Goal: Information Seeking & Learning: Learn about a topic

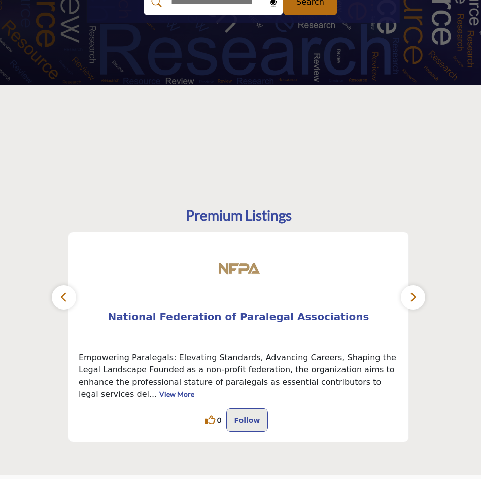
scroll to position [203, 0]
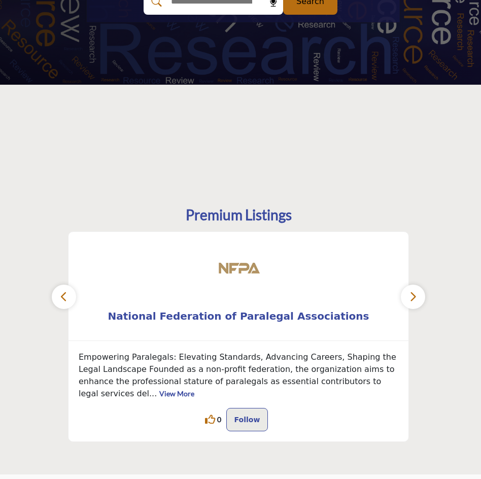
click at [414, 299] on icon "button" at bounding box center [413, 296] width 8 height 13
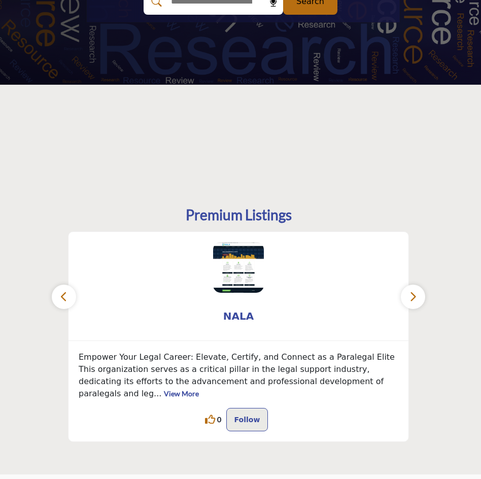
click at [414, 299] on icon "button" at bounding box center [413, 296] width 8 height 13
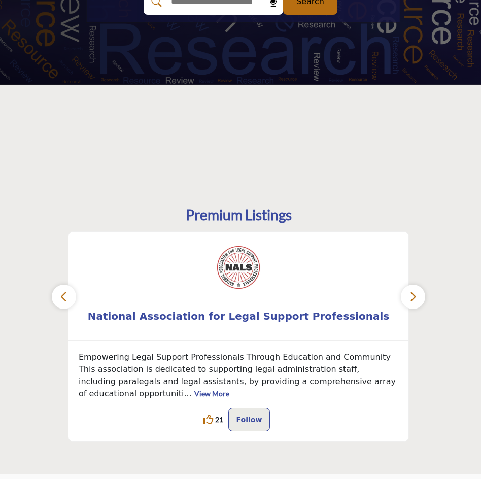
click at [414, 299] on icon "button" at bounding box center [413, 296] width 8 height 13
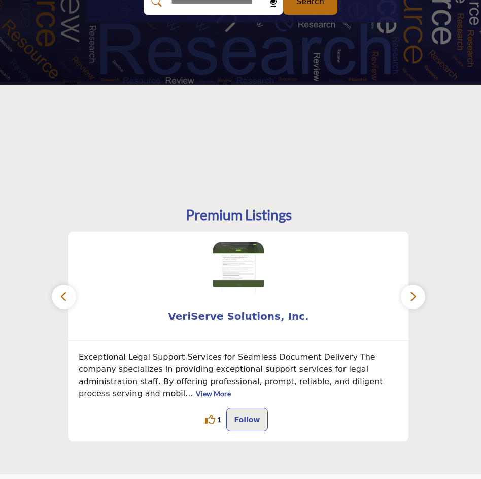
click at [414, 299] on icon "button" at bounding box center [413, 296] width 8 height 13
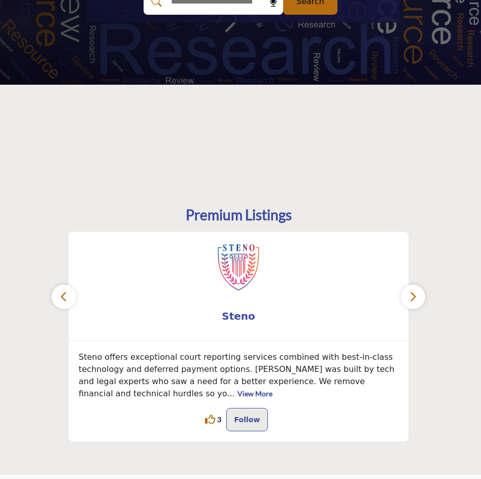
click at [414, 299] on icon "button" at bounding box center [413, 296] width 8 height 13
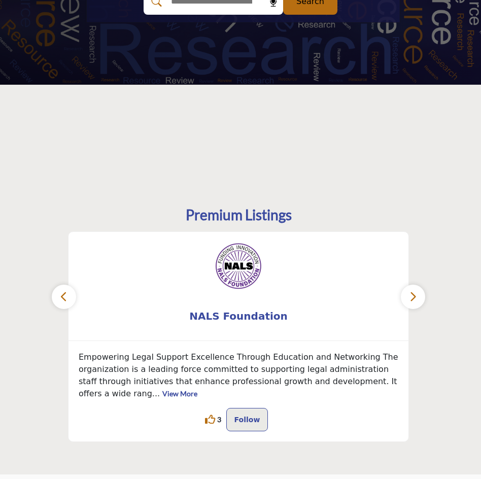
click at [414, 299] on icon "button" at bounding box center [413, 296] width 8 height 13
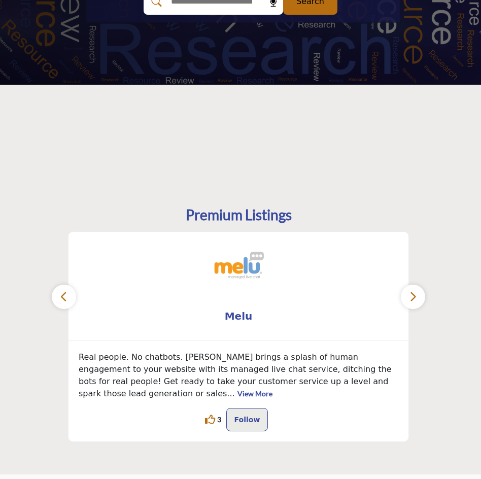
click at [414, 299] on icon "button" at bounding box center [413, 296] width 8 height 13
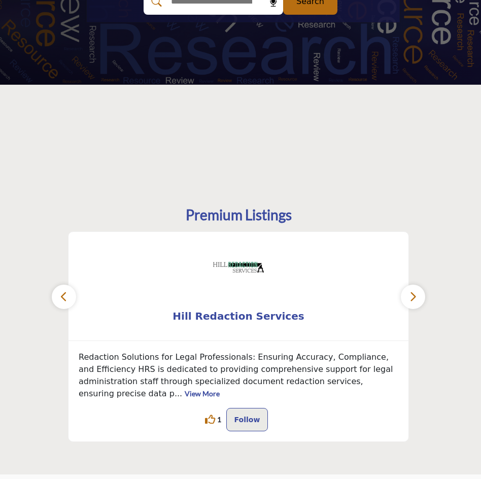
click at [414, 299] on icon "button" at bounding box center [413, 296] width 8 height 13
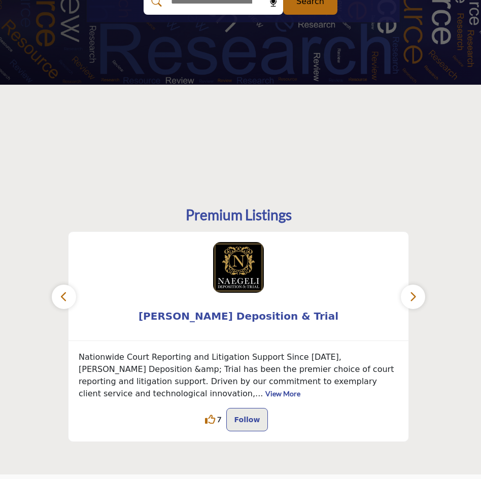
click at [266, 366] on p "Nationwide Court Reporting and Litigation Support Since 1980, NAEGELI Depositio…" at bounding box center [239, 375] width 320 height 49
click at [300, 389] on link "View More" at bounding box center [282, 393] width 35 height 9
click at [215, 419] on icon at bounding box center [210, 420] width 10 height 10
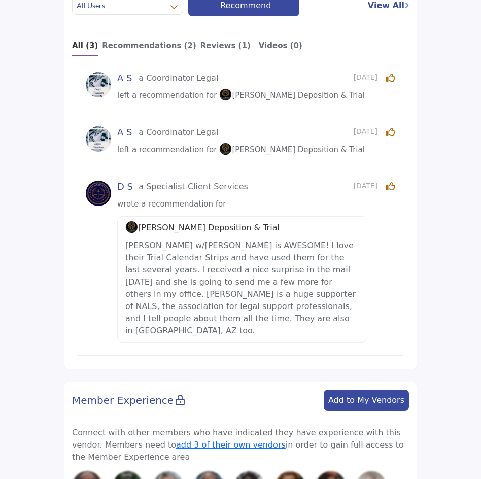
scroll to position [558, 0]
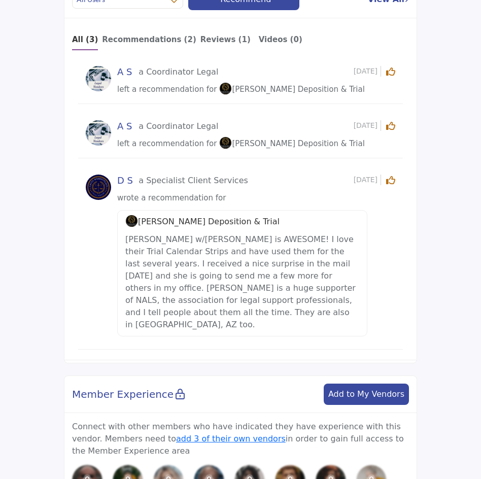
click at [107, 187] on img at bounding box center [98, 187] width 25 height 25
click at [172, 271] on p "[PERSON_NAME] w/[PERSON_NAME] is AWESOME! I love their Trial Calendar Strips an…" at bounding box center [242, 281] width 234 height 97
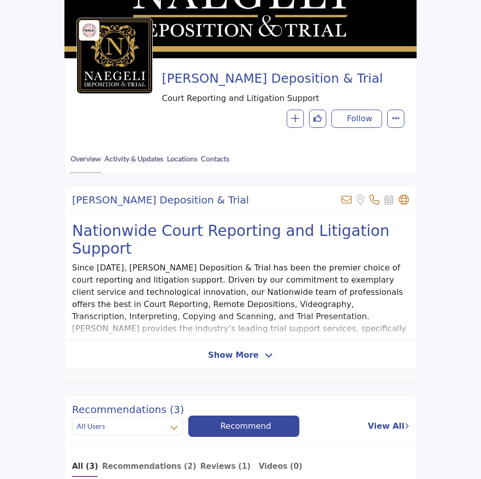
scroll to position [102, 0]
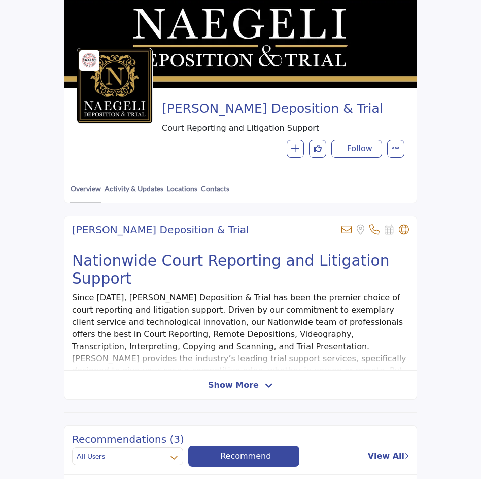
click at [226, 388] on span "Show More" at bounding box center [233, 385] width 51 height 12
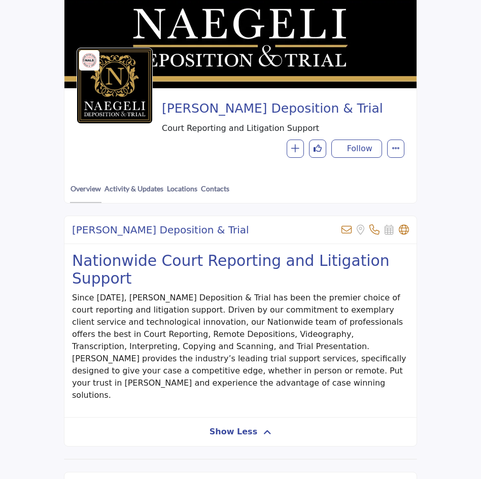
scroll to position [0, 0]
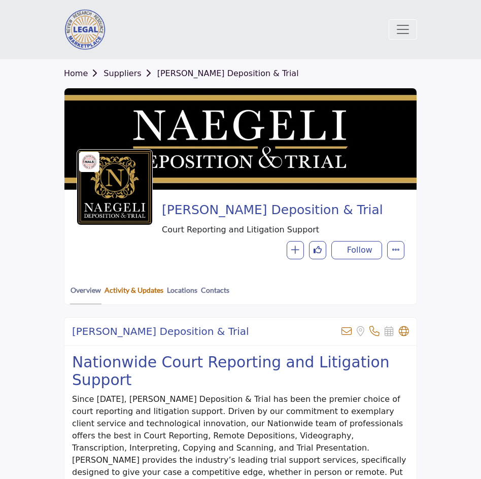
click at [123, 289] on link "Activity & Updates" at bounding box center [134, 294] width 60 height 19
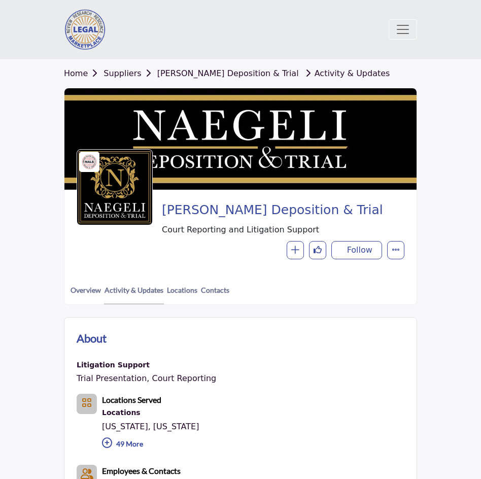
click at [0, 0] on div at bounding box center [0, 0] width 0 height 0
click at [219, 294] on link "Contacts" at bounding box center [214, 294] width 29 height 19
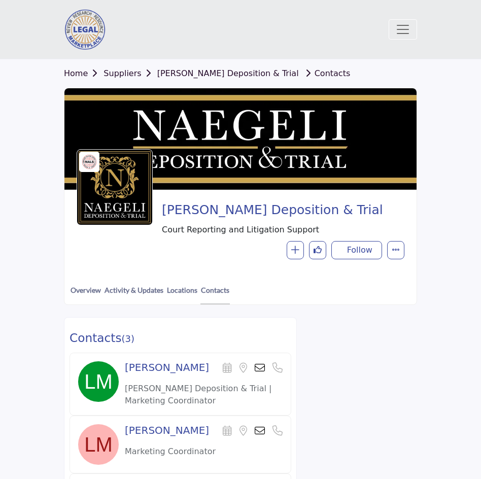
click at [118, 79] on span "Home Suppliers NAEGELI Deposition & Trial Contacts" at bounding box center [207, 74] width 286 height 12
click at [81, 73] on link "Home" at bounding box center [84, 74] width 40 height 10
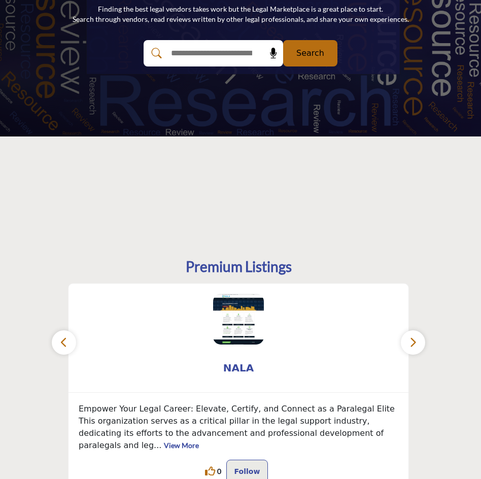
scroll to position [254, 0]
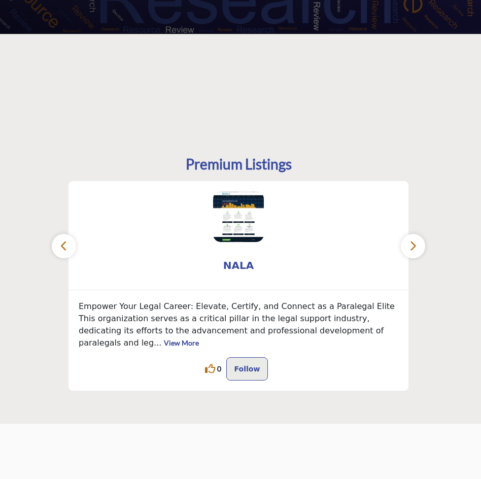
click at [69, 248] on button "button" at bounding box center [64, 246] width 24 height 24
click at [63, 248] on icon "button" at bounding box center [64, 246] width 8 height 13
click at [414, 247] on icon "button" at bounding box center [413, 246] width 8 height 13
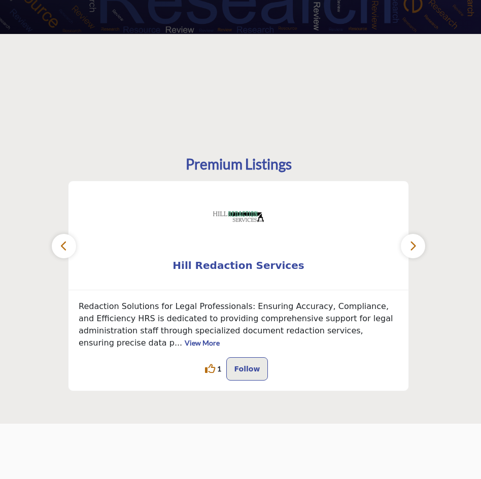
click at [414, 247] on icon "button" at bounding box center [413, 246] width 8 height 13
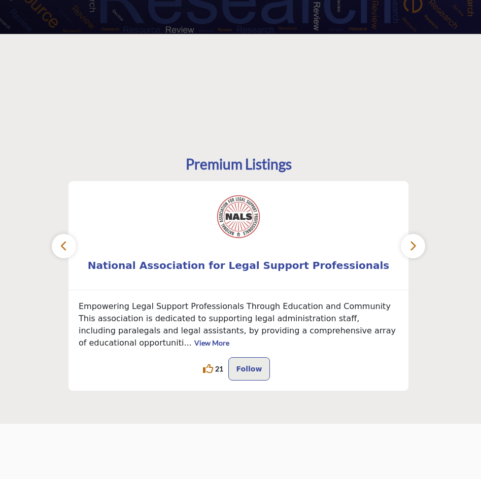
click at [414, 247] on icon "button" at bounding box center [413, 246] width 8 height 13
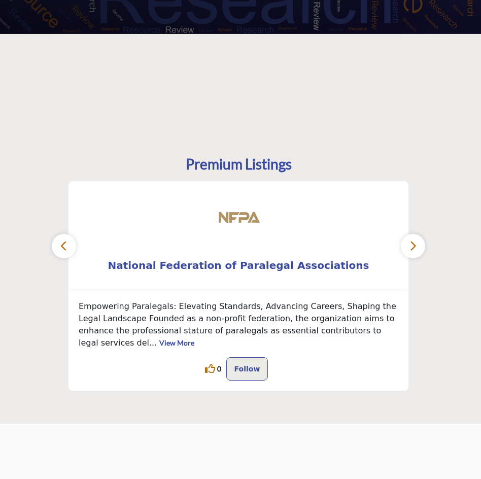
click at [414, 247] on icon "button" at bounding box center [413, 246] width 8 height 13
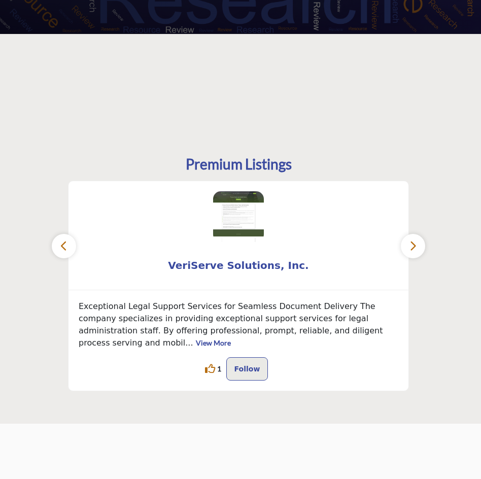
click at [414, 247] on icon "button" at bounding box center [413, 246] width 8 height 13
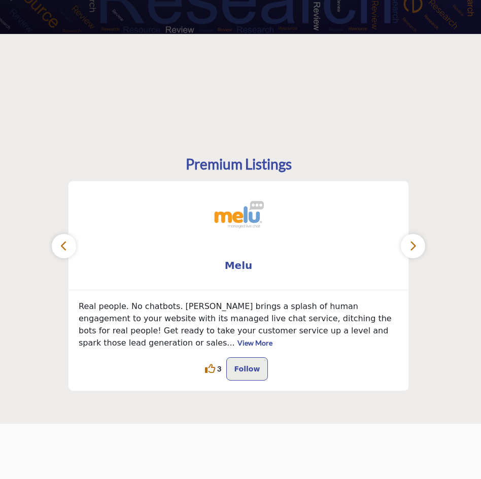
click at [414, 247] on icon "button" at bounding box center [413, 246] width 8 height 13
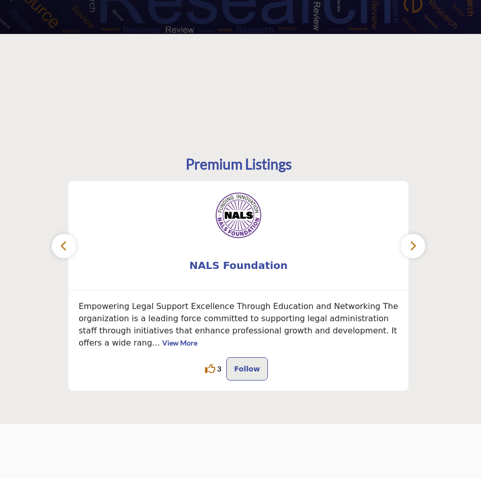
click at [414, 247] on icon "button" at bounding box center [413, 246] width 8 height 13
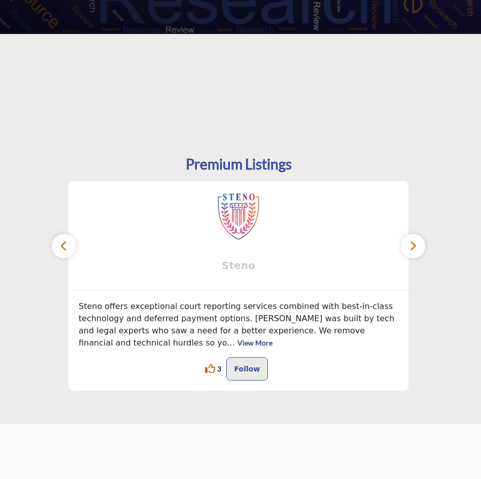
click at [229, 267] on span "Steno" at bounding box center [239, 265] width 310 height 15
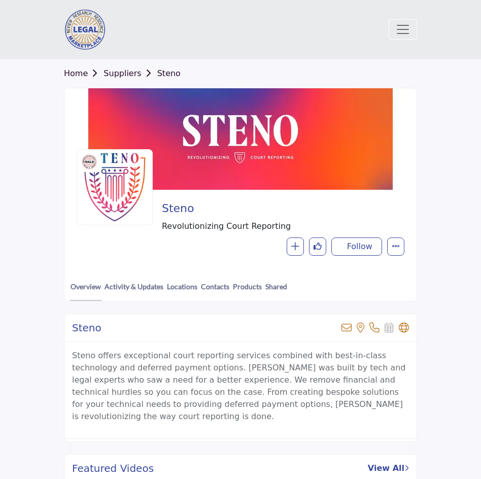
click at [129, 76] on link "Suppliers" at bounding box center [130, 74] width 53 height 10
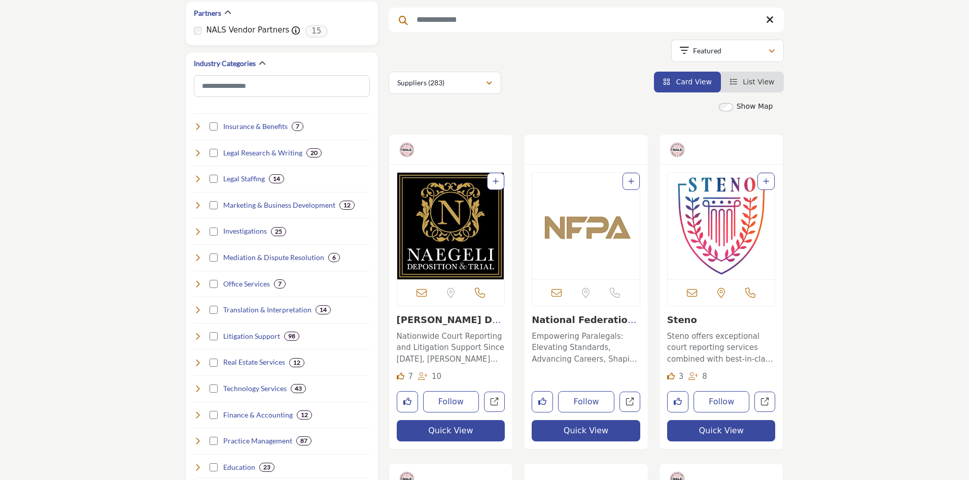
scroll to position [203, 0]
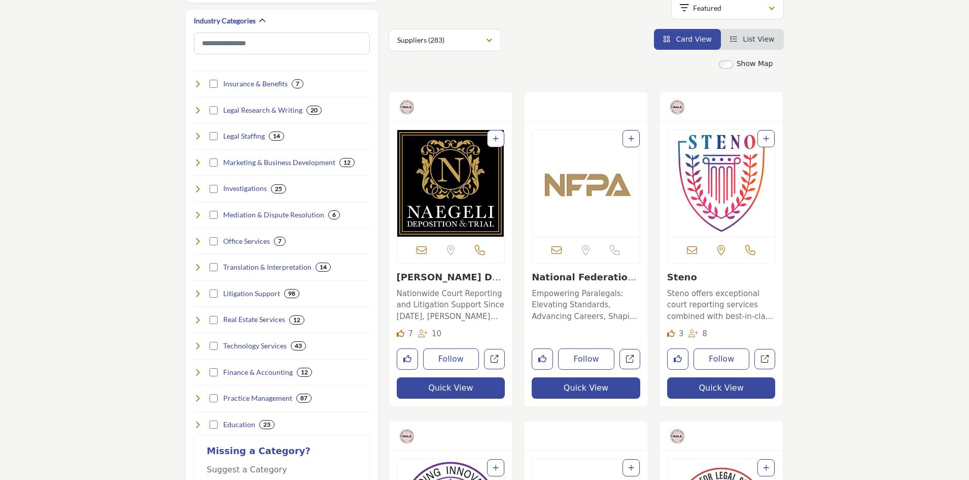
click at [436, 182] on img "Open Listing in new tab" at bounding box center [451, 183] width 108 height 107
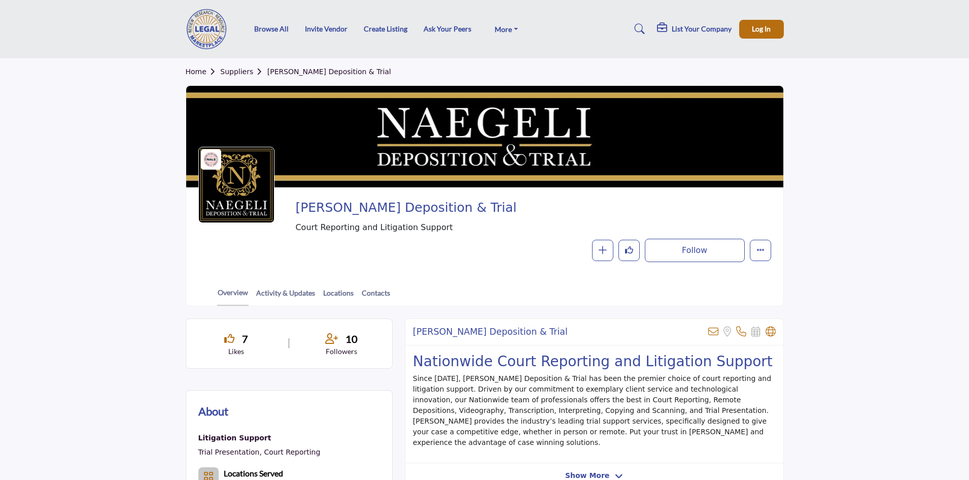
click at [194, 70] on link "Home" at bounding box center [203, 72] width 35 height 8
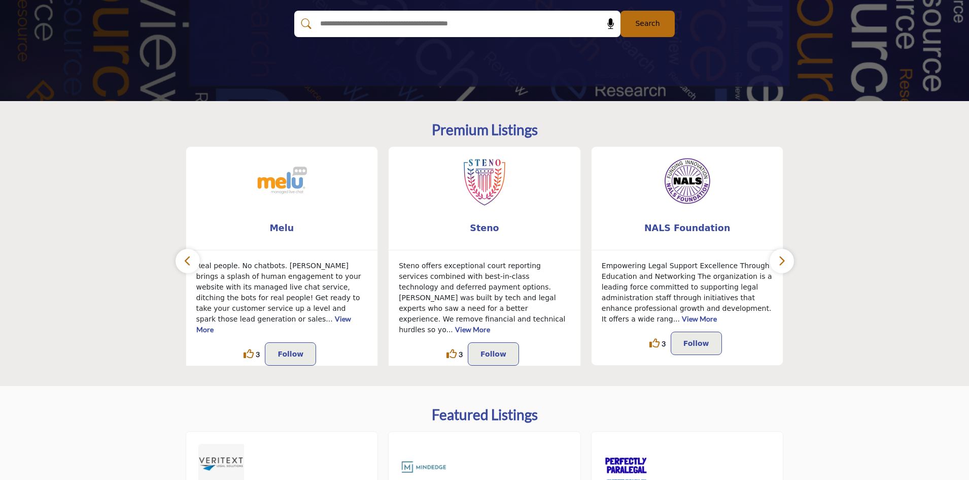
scroll to position [203, 0]
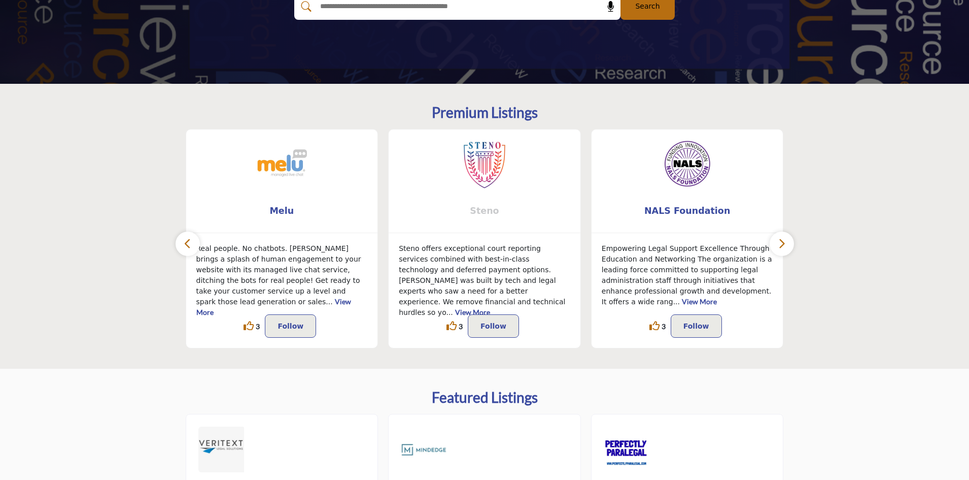
click at [488, 212] on span "Steno" at bounding box center [484, 210] width 161 height 13
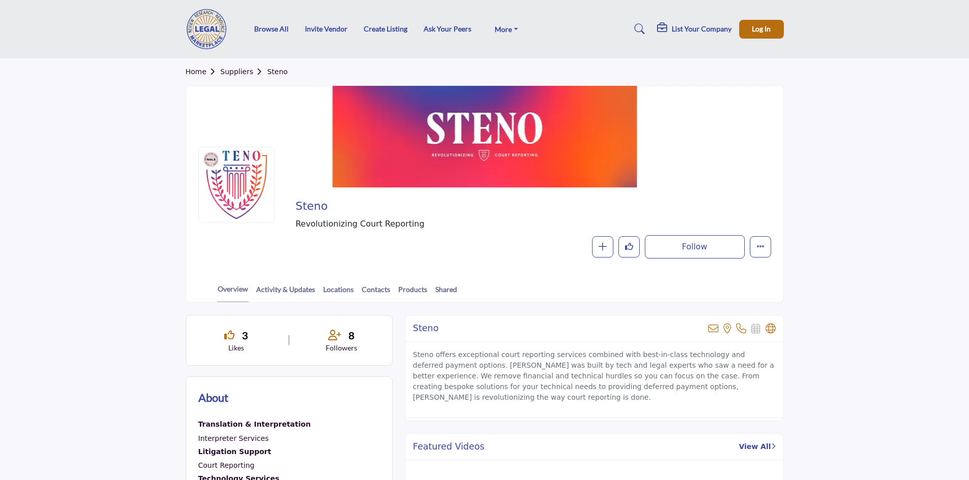
click at [232, 71] on link "Suppliers" at bounding box center [243, 72] width 47 height 8
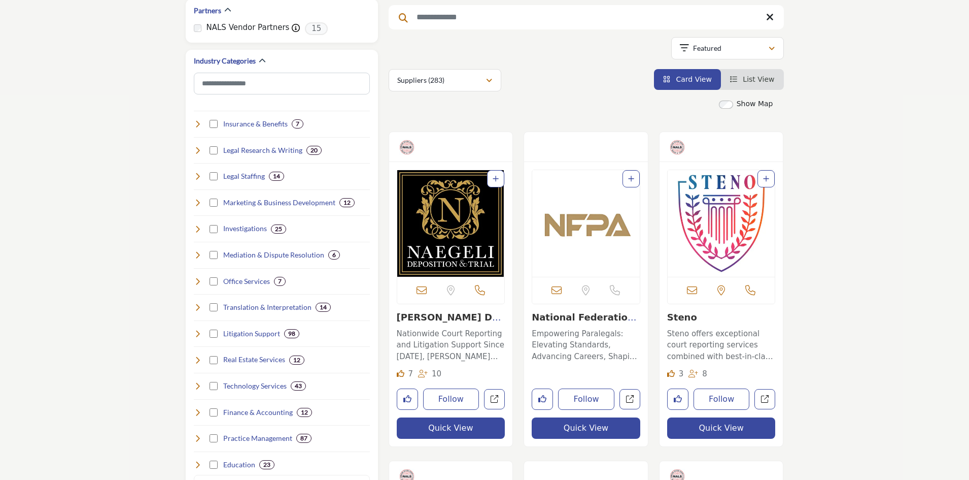
scroll to position [203, 0]
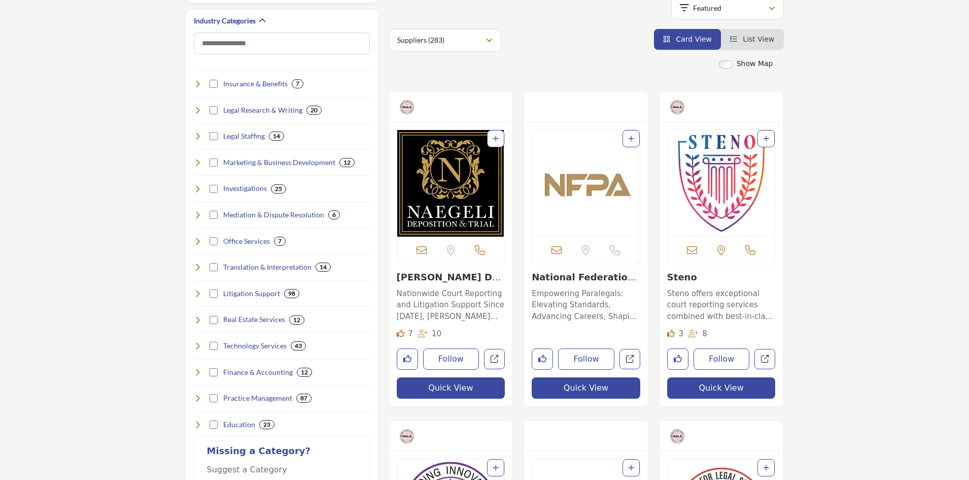
click at [444, 274] on link "NAEGELI Deposition &..." at bounding box center [451, 283] width 109 height 22
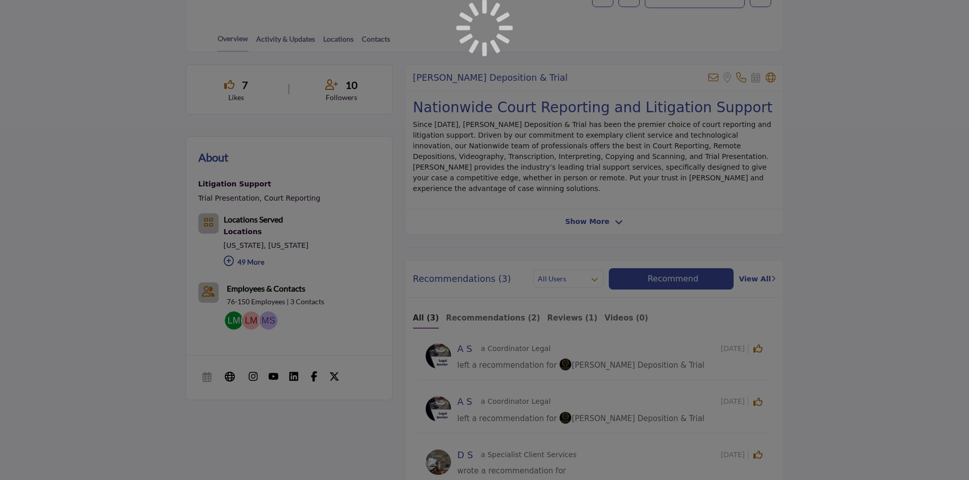
scroll to position [355, 0]
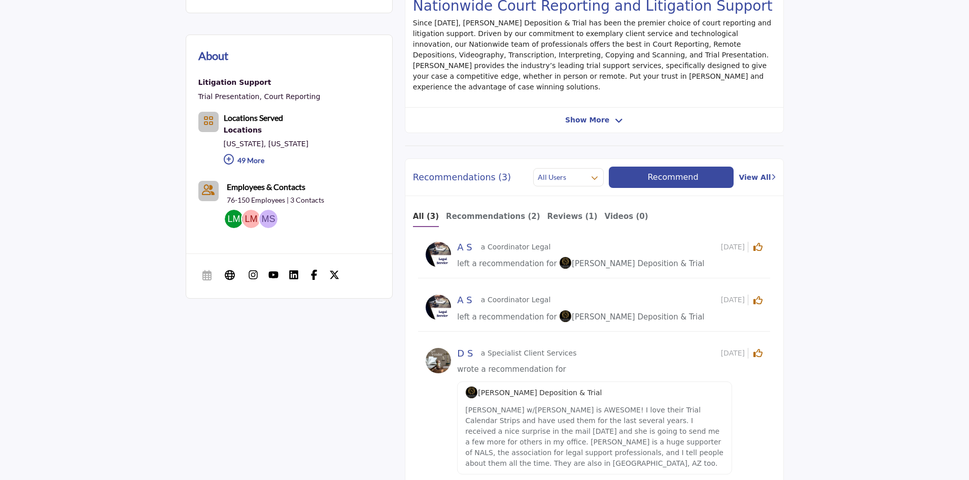
click at [253, 161] on p "49 More" at bounding box center [266, 162] width 85 height 22
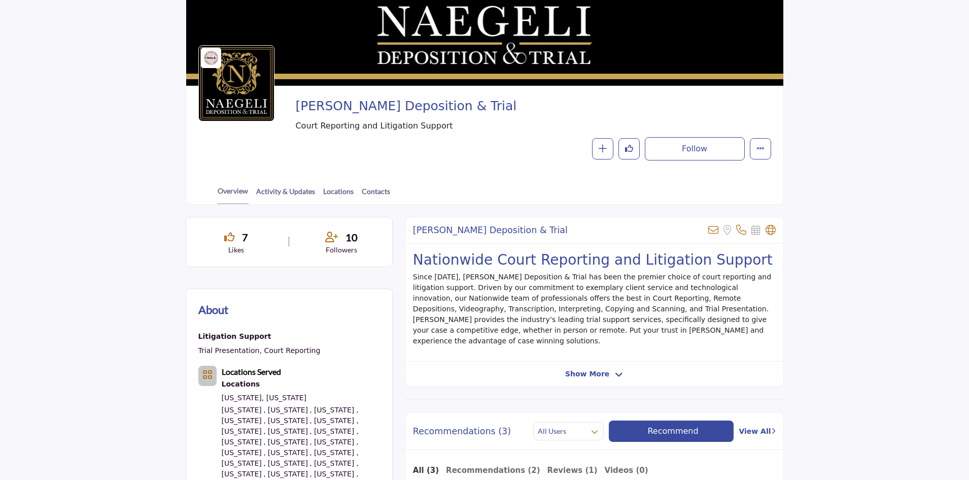
scroll to position [0, 0]
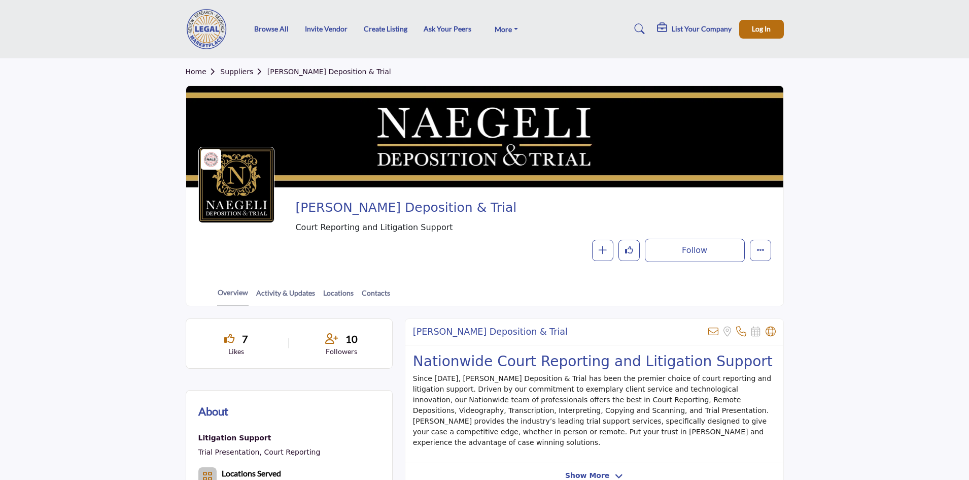
click at [229, 72] on link "Suppliers" at bounding box center [243, 72] width 47 height 8
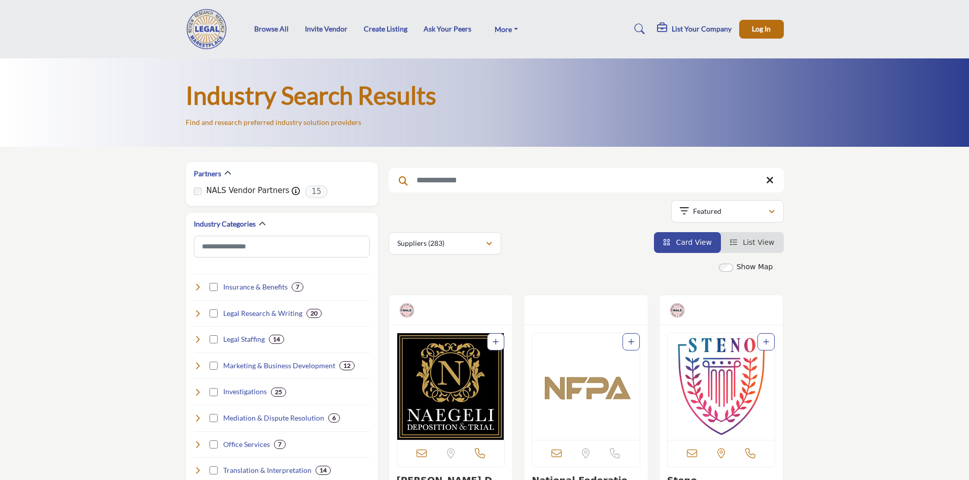
scroll to position [152, 0]
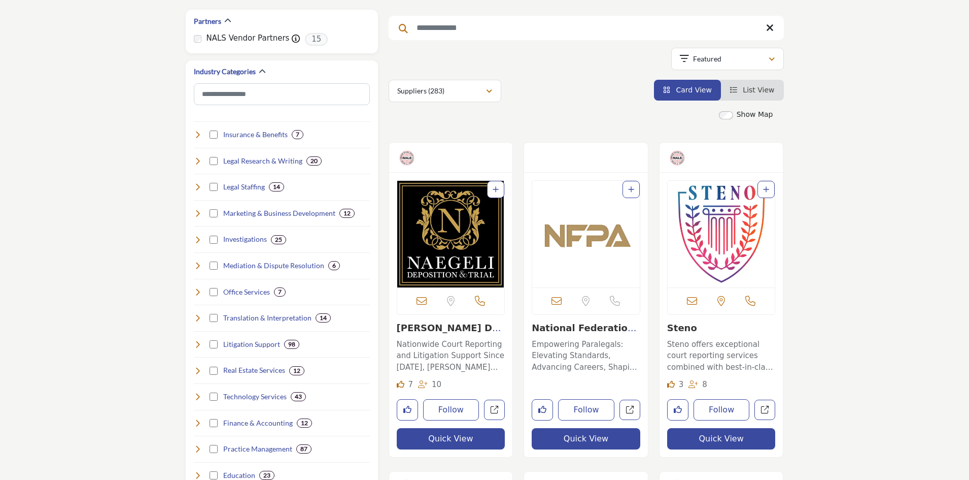
click at [684, 332] on link "Steno" at bounding box center [682, 327] width 30 height 11
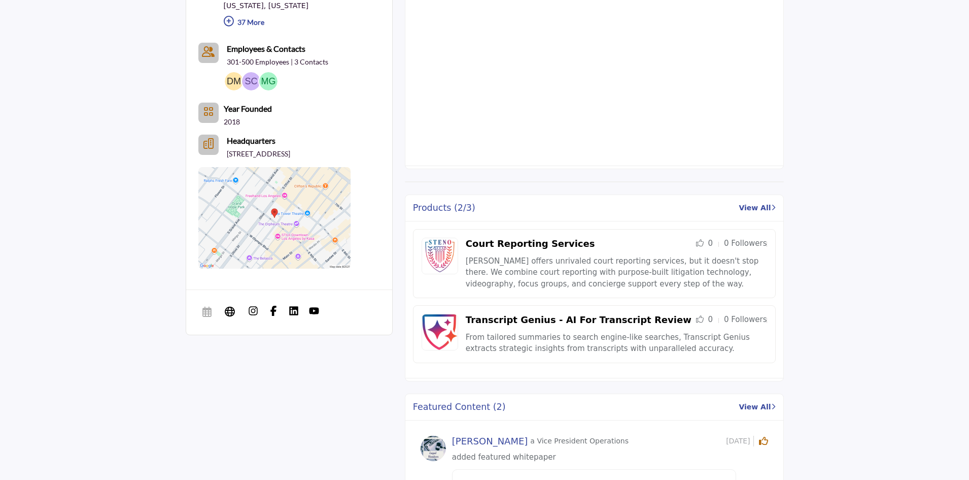
scroll to position [558, 0]
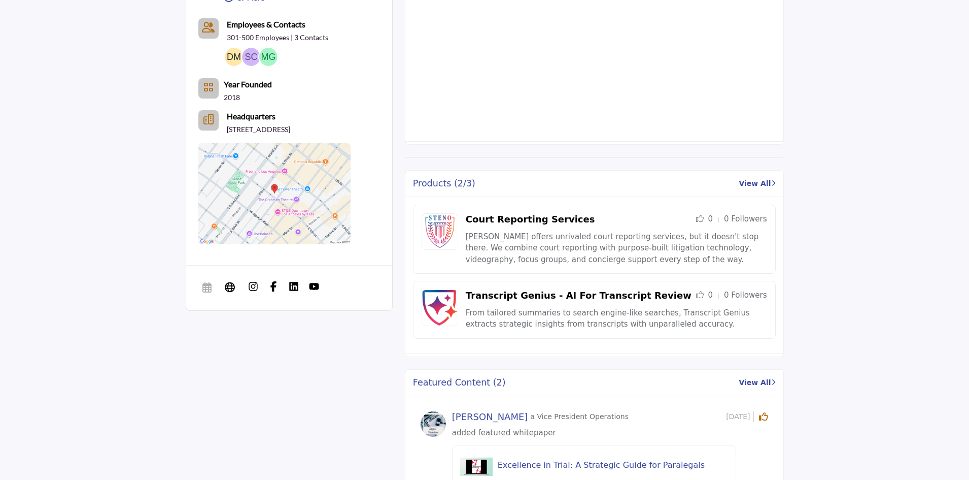
click at [760, 178] on link "View All" at bounding box center [757, 183] width 37 height 11
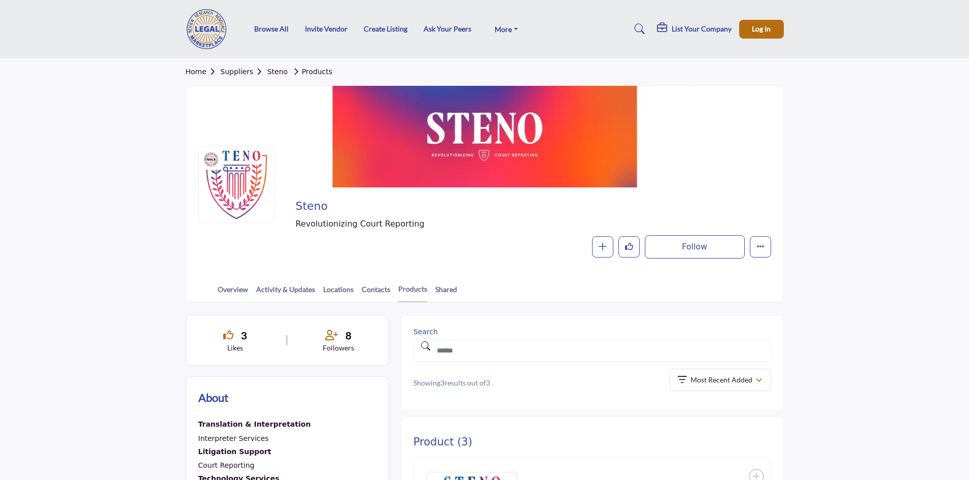
click at [241, 72] on link "Suppliers" at bounding box center [243, 72] width 47 height 8
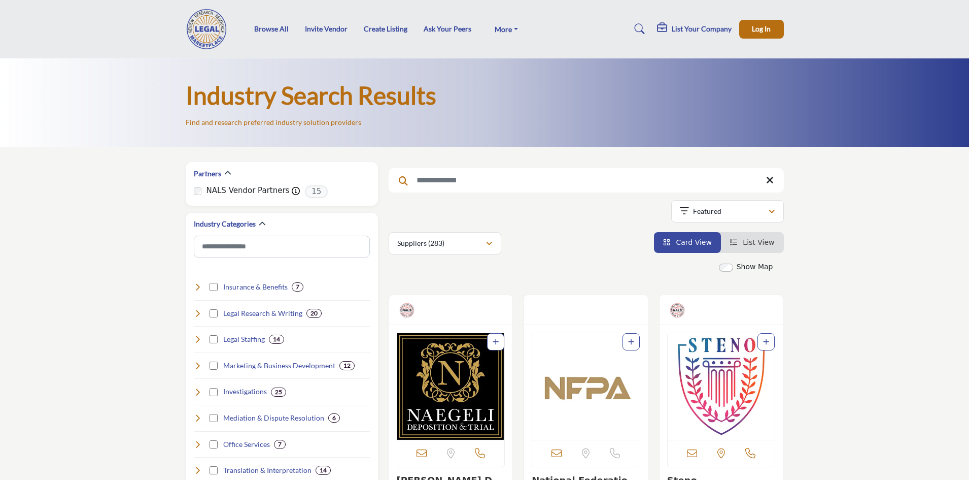
scroll to position [203, 0]
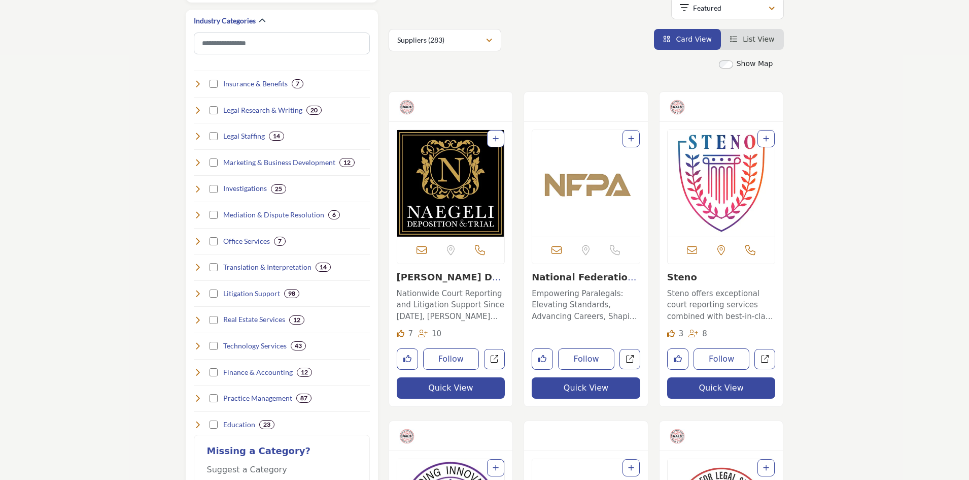
click at [447, 277] on link "NAEGELI Deposition &..." at bounding box center [451, 283] width 109 height 22
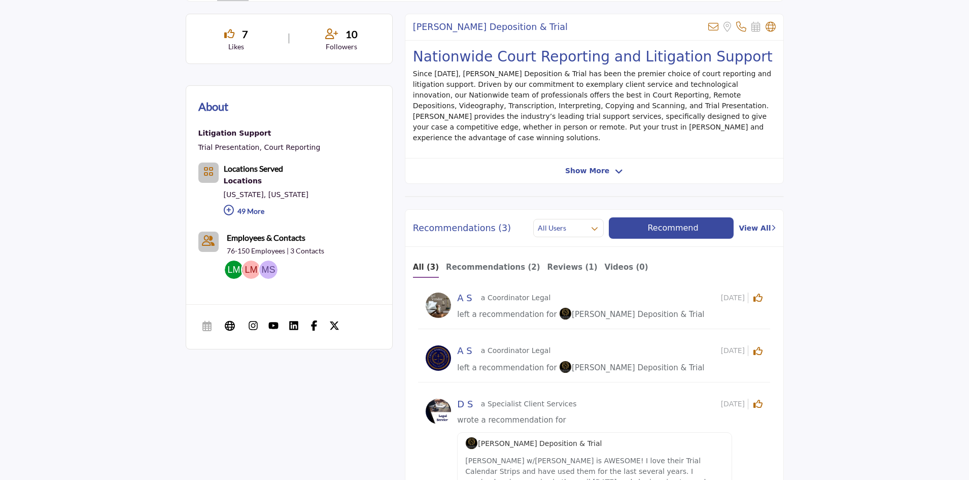
scroll to position [305, 0]
click at [589, 165] on span "Show More" at bounding box center [587, 170] width 44 height 11
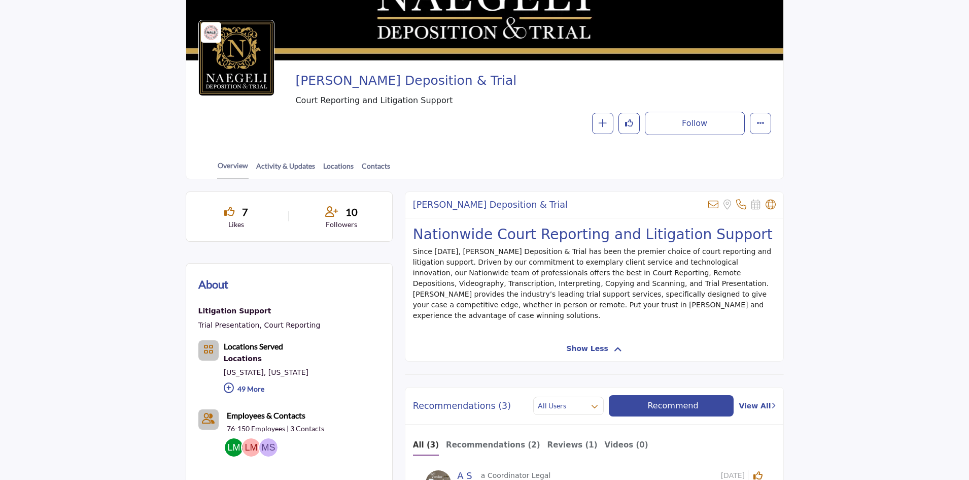
scroll to position [102, 0]
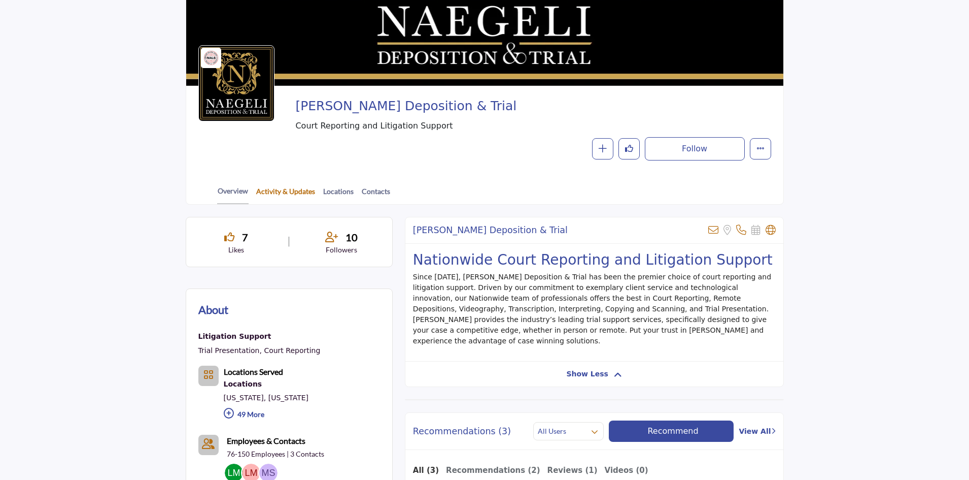
drag, startPoint x: 292, startPoint y: 191, endPoint x: 308, endPoint y: 196, distance: 16.0
click at [292, 191] on link "Activity & Updates" at bounding box center [286, 195] width 60 height 18
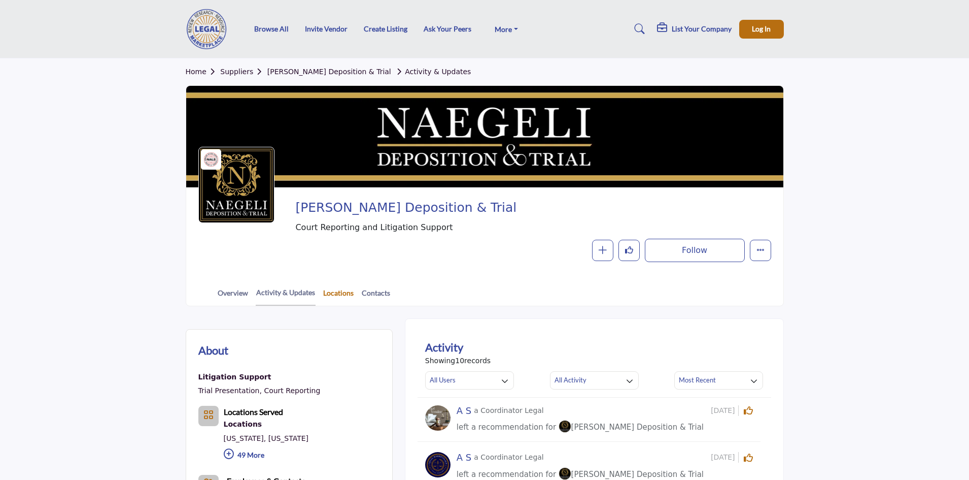
click at [331, 292] on link "Locations" at bounding box center [338, 296] width 31 height 18
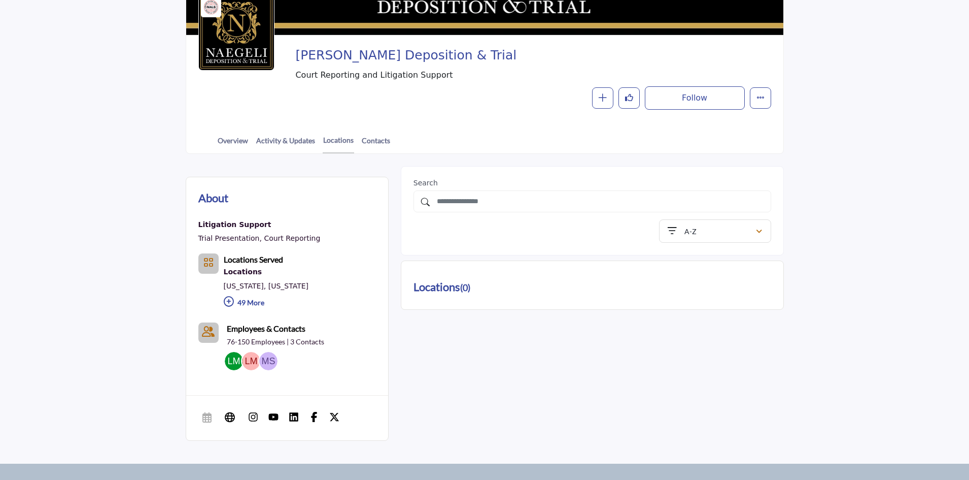
click at [437, 289] on h2 "Locations ( 0 )" at bounding box center [442, 287] width 57 height 18
click at [383, 142] on link "Contacts" at bounding box center [375, 144] width 29 height 18
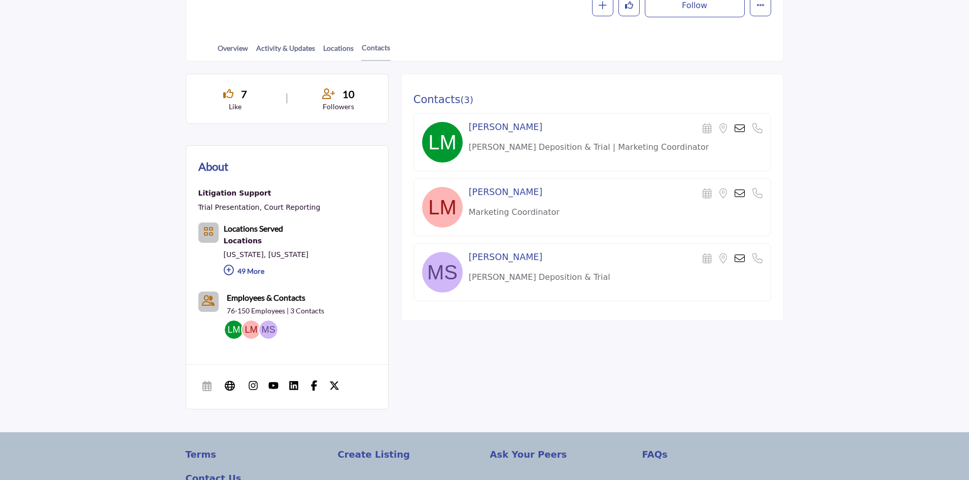
scroll to position [102, 0]
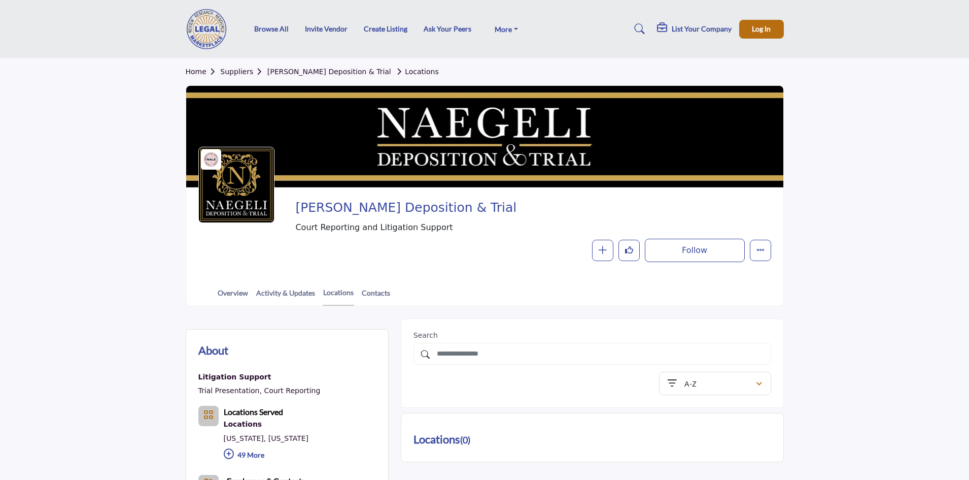
click at [230, 72] on link "Suppliers" at bounding box center [243, 72] width 47 height 8
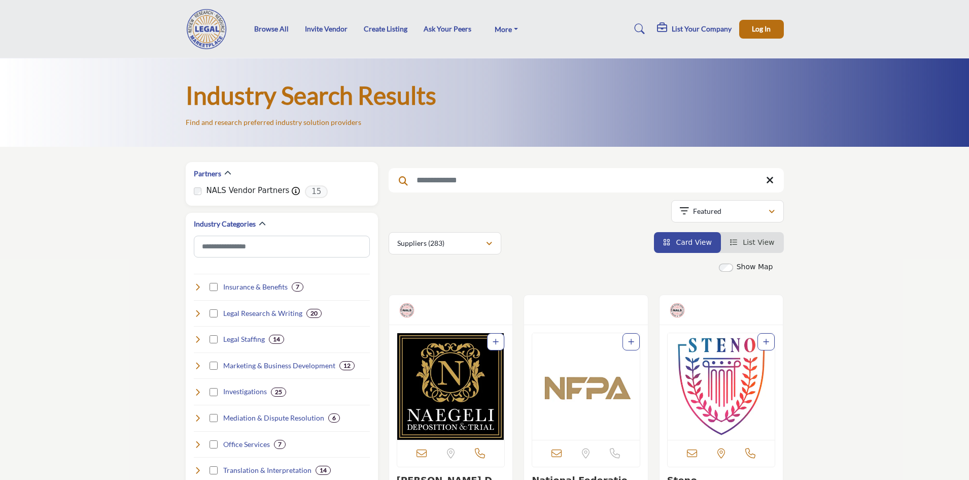
scroll to position [102, 0]
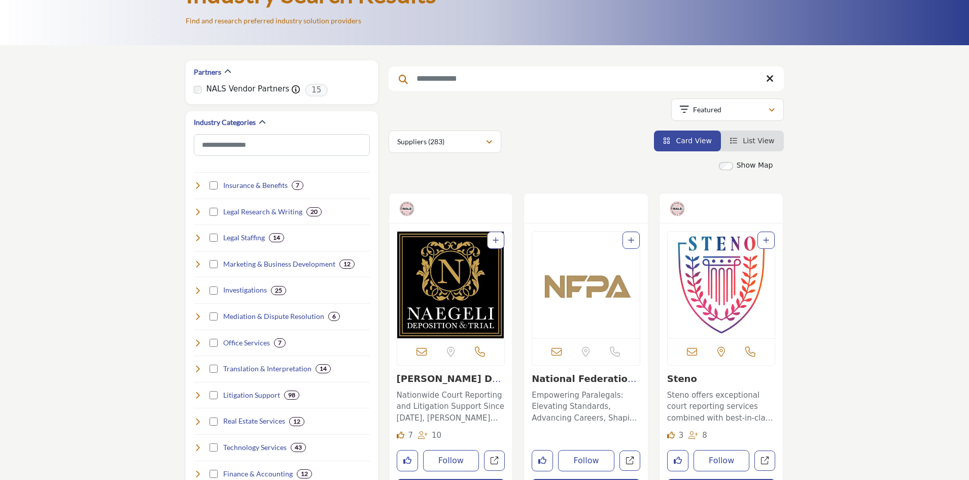
click at [670, 379] on link "Steno" at bounding box center [682, 378] width 30 height 11
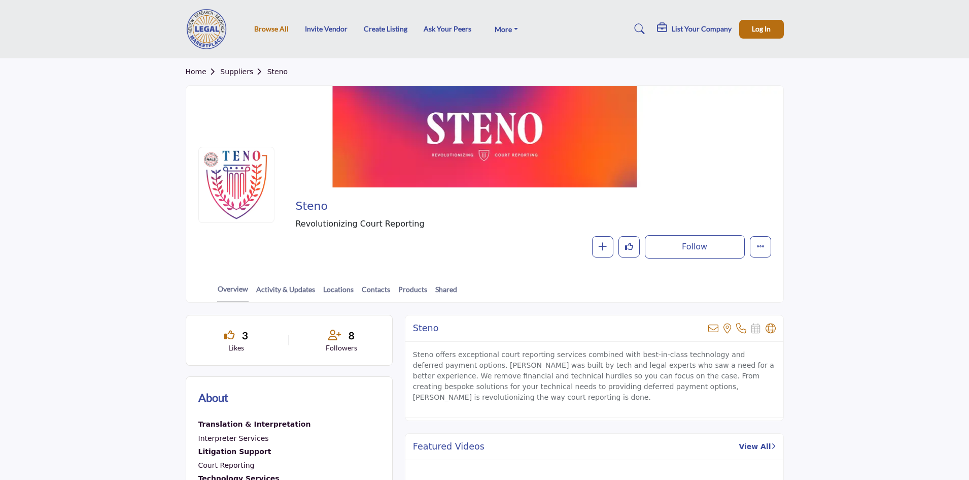
click at [265, 29] on link "Browse All" at bounding box center [271, 28] width 35 height 9
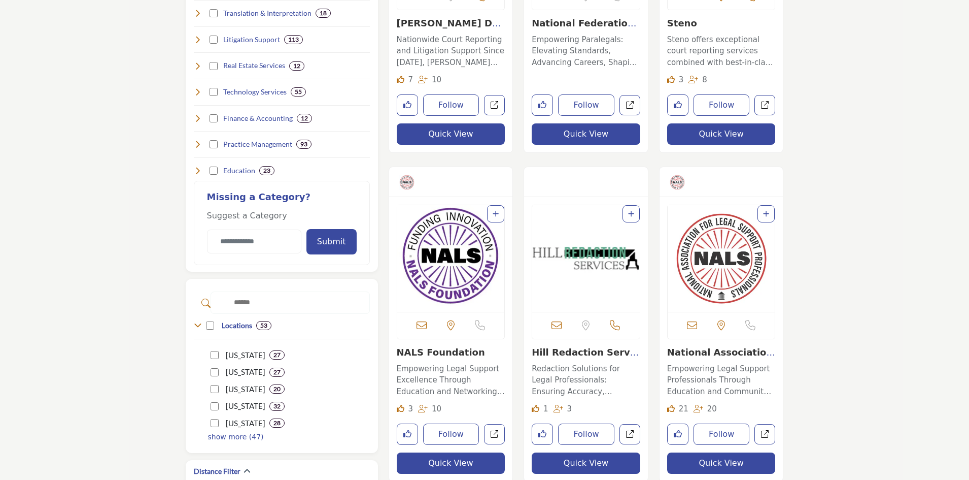
scroll to position [508, 0]
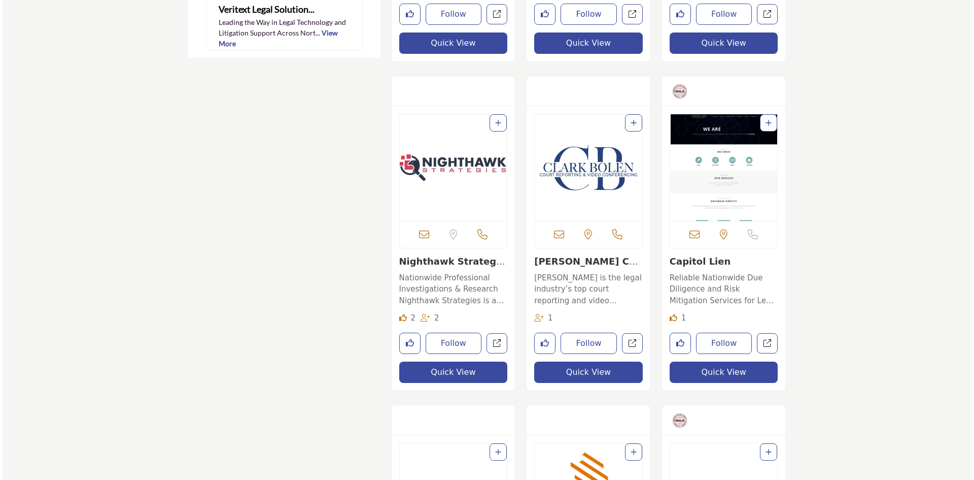
scroll to position [1218, 0]
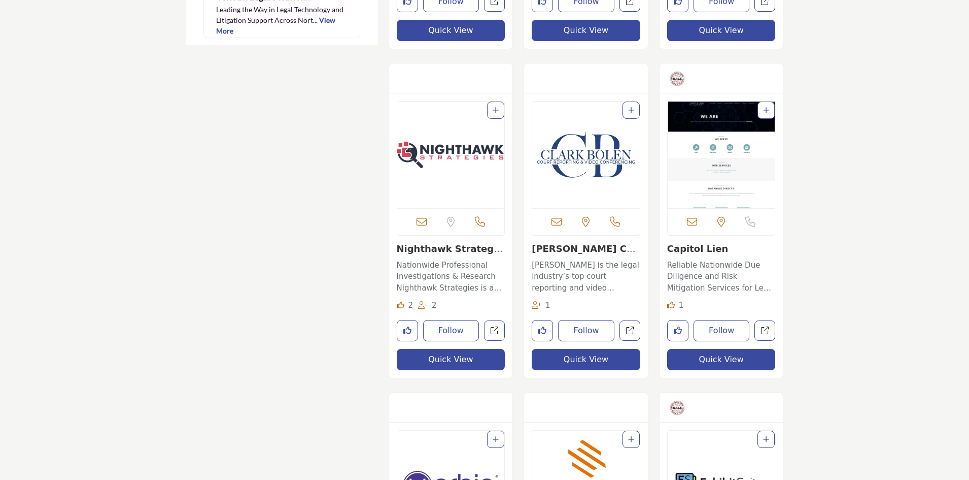
click at [727, 355] on button "Quick View" at bounding box center [721, 359] width 109 height 21
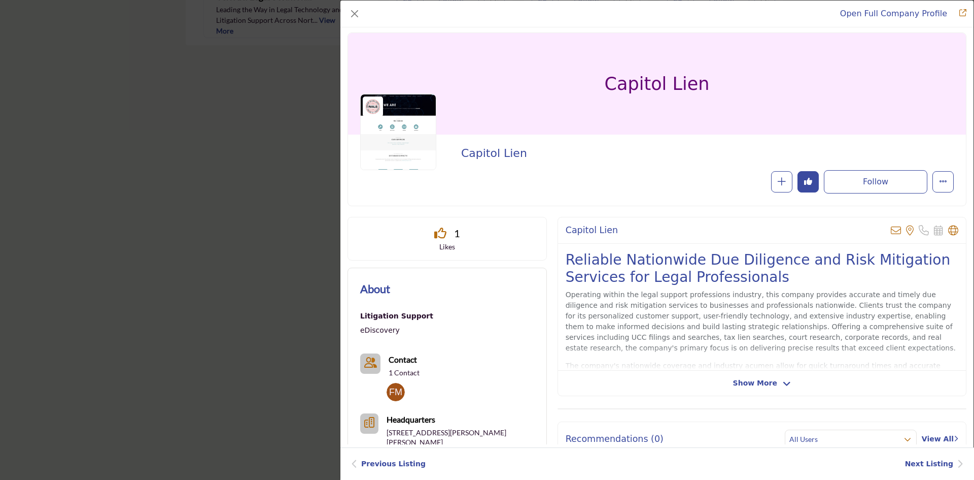
scroll to position [0, 0]
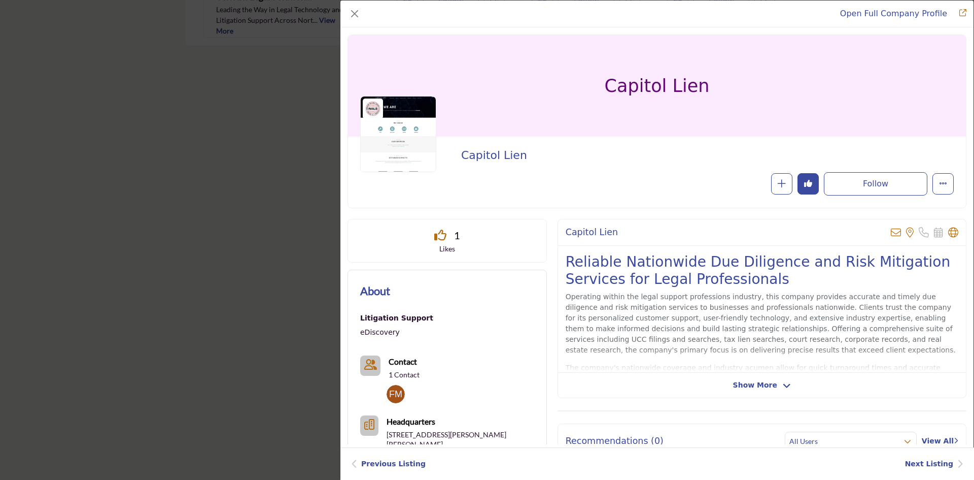
click at [891, 12] on link "Open Full Company Profile" at bounding box center [893, 14] width 107 height 10
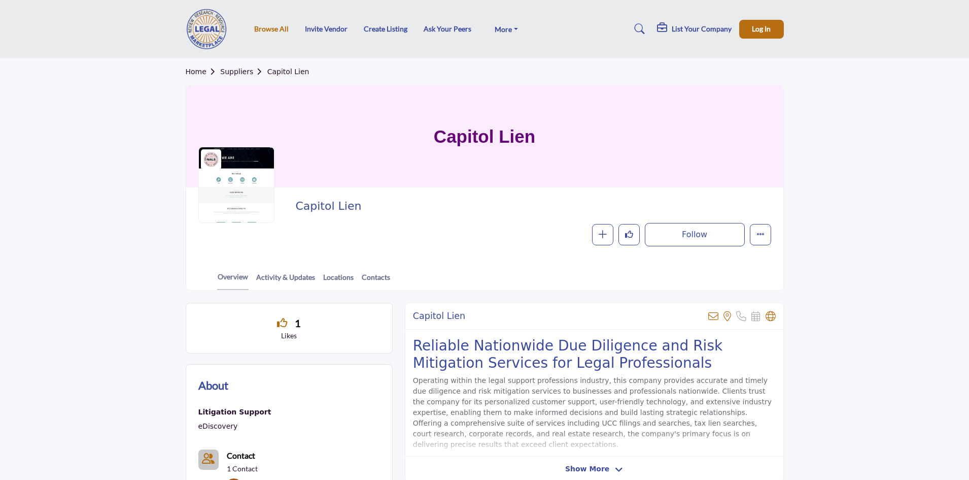
click at [273, 31] on link "Browse All" at bounding box center [271, 28] width 35 height 9
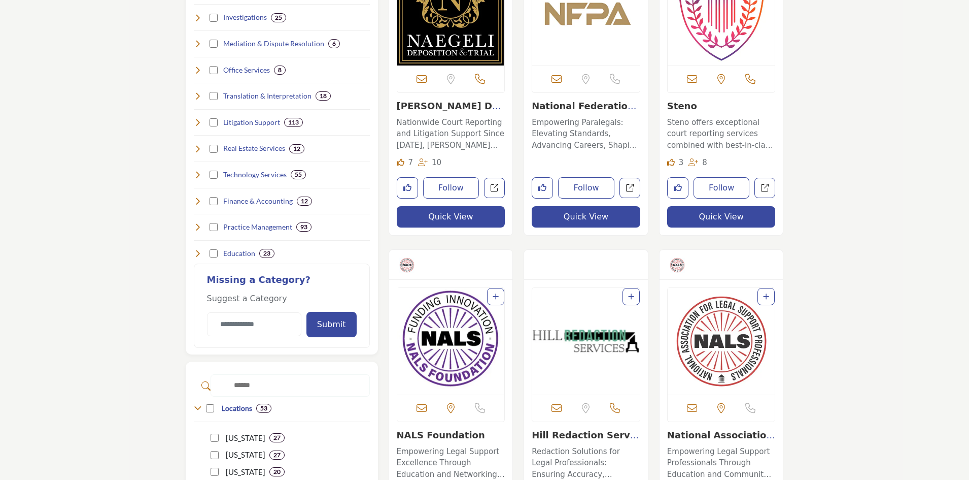
scroll to position [254, 0]
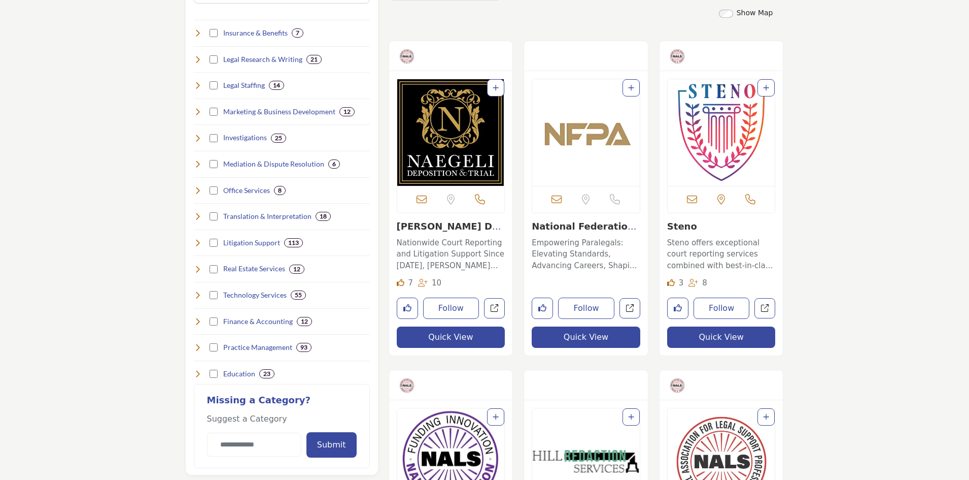
click at [448, 156] on img "Open Listing in new tab" at bounding box center [451, 132] width 108 height 107
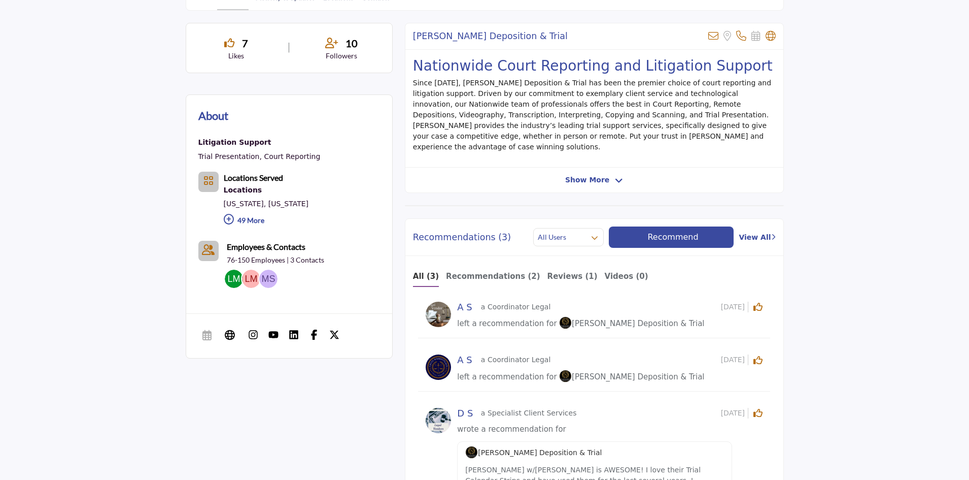
scroll to position [152, 0]
